Goal: Information Seeking & Learning: Understand process/instructions

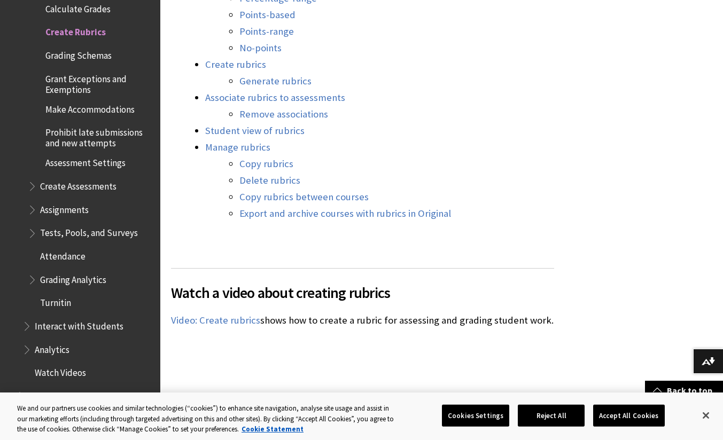
scroll to position [1033, 0]
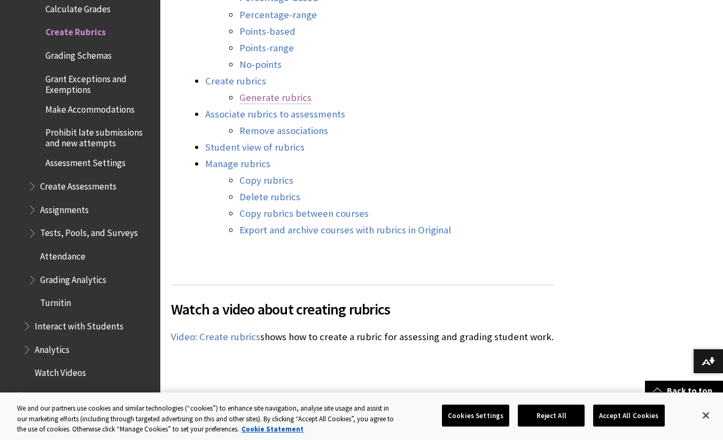
click at [268, 97] on link "Generate rubrics" at bounding box center [275, 97] width 72 height 13
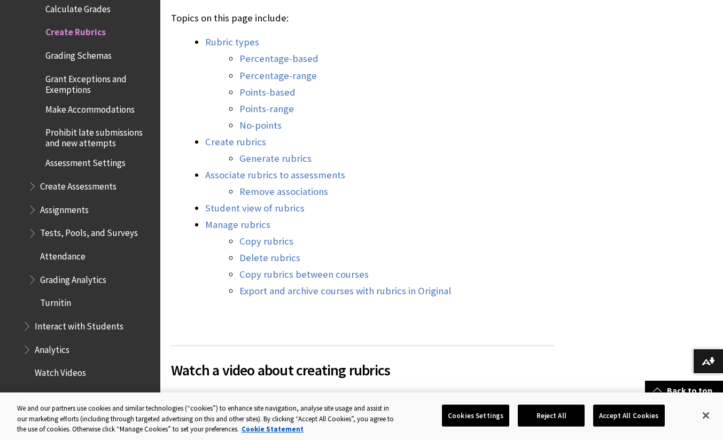
scroll to position [972, 0]
click at [245, 208] on link "Student view of rubrics" at bounding box center [254, 208] width 99 height 13
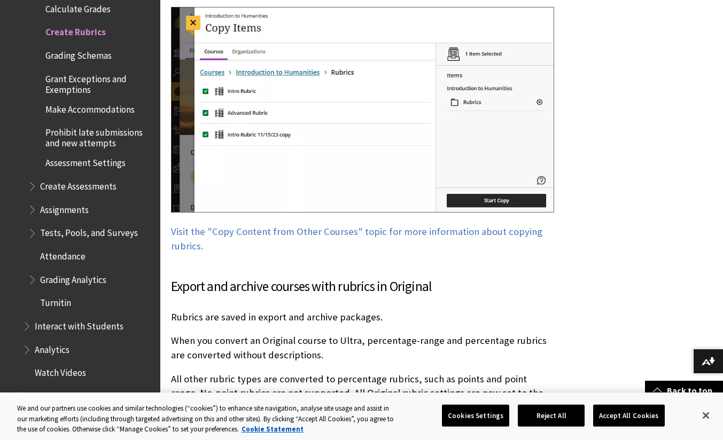
scroll to position [8158, 0]
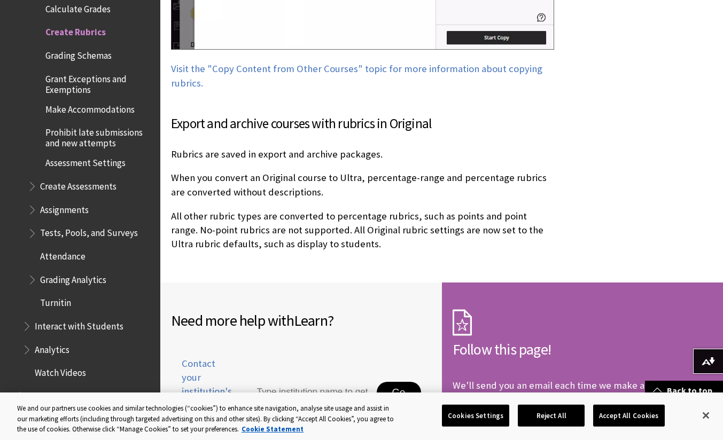
scroll to position [8319, 0]
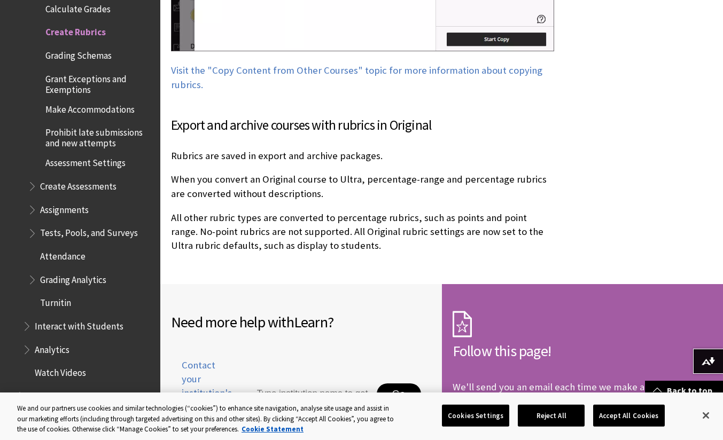
click at [34, 177] on span "Book outline for Blackboard Learn Help" at bounding box center [33, 183] width 11 height 13
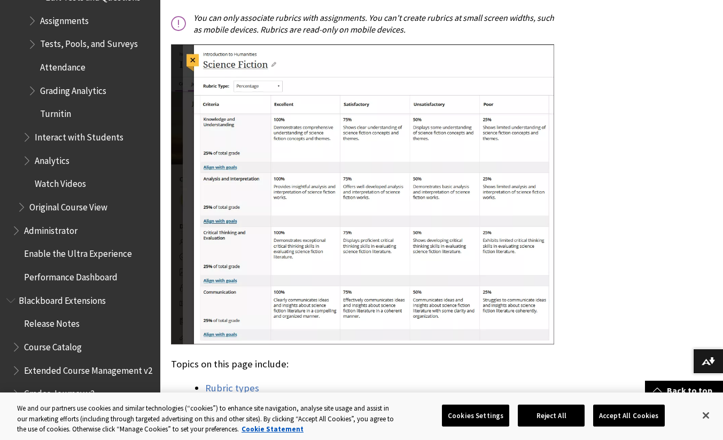
scroll to position [627, 0]
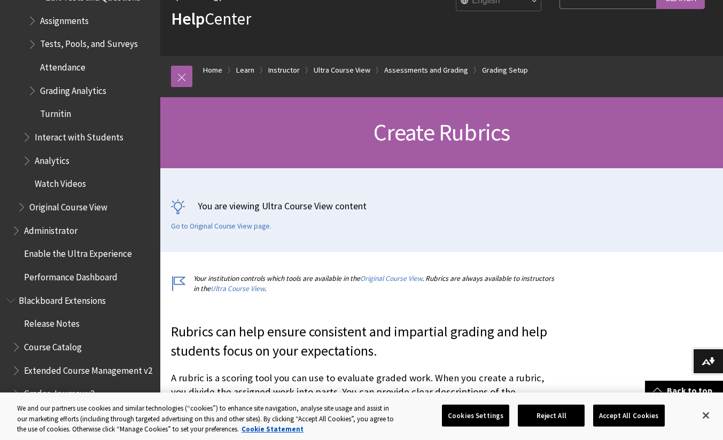
scroll to position [0, 0]
